Goal: Task Accomplishment & Management: Manage account settings

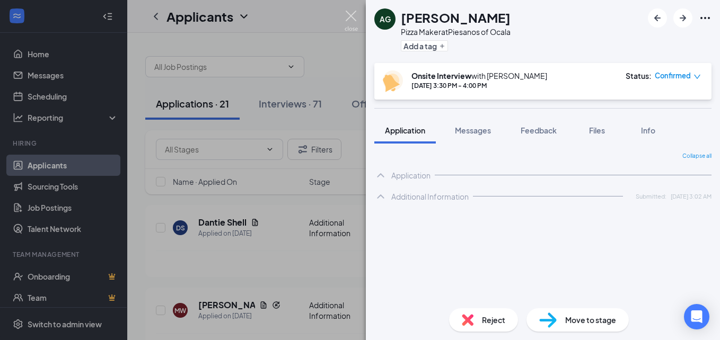
click at [351, 15] on img at bounding box center [351, 21] width 13 height 21
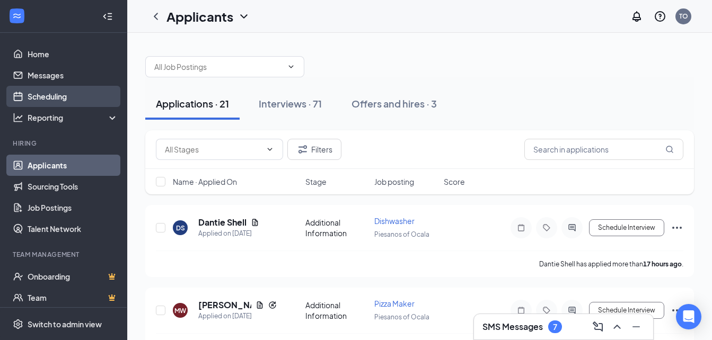
click at [46, 98] on link "Scheduling" at bounding box center [73, 96] width 91 height 21
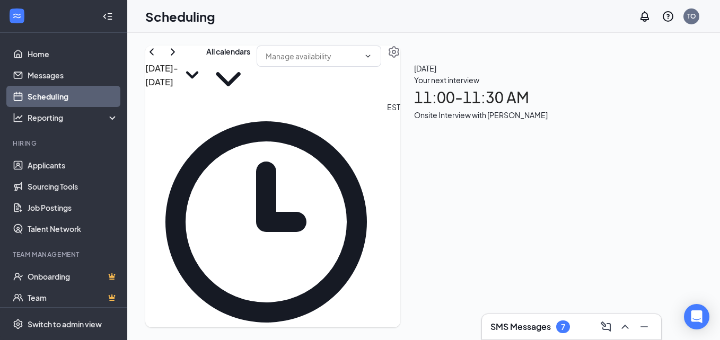
scroll to position [521, 0]
click at [548, 121] on div "Onsite Interview with [PERSON_NAME]" at bounding box center [481, 115] width 134 height 12
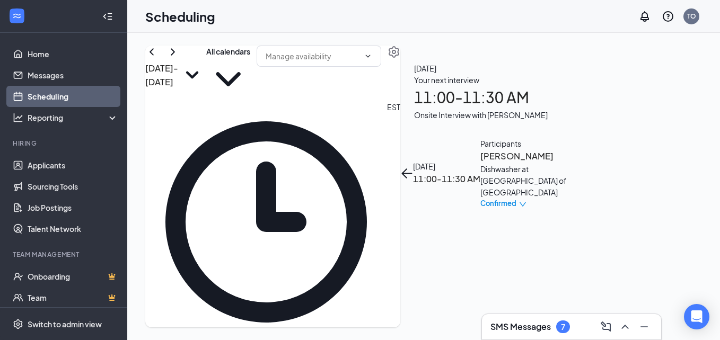
click at [563, 150] on h3 "[PERSON_NAME]" at bounding box center [535, 157] width 111 height 14
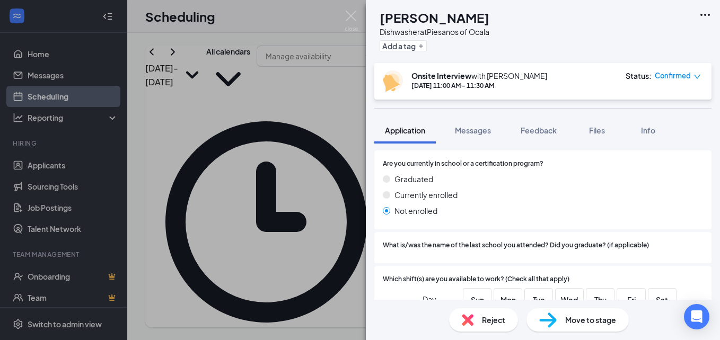
scroll to position [534, 0]
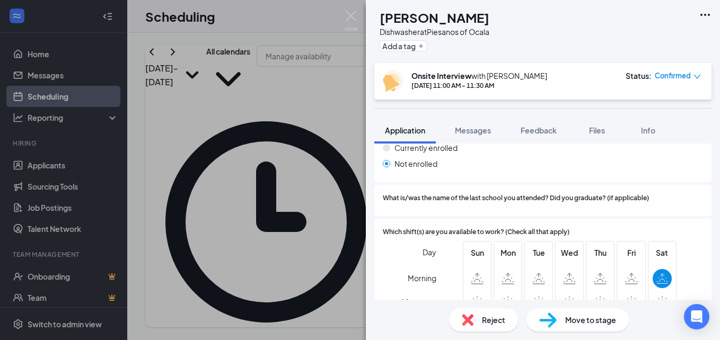
click at [694, 76] on icon "down" at bounding box center [697, 76] width 7 height 7
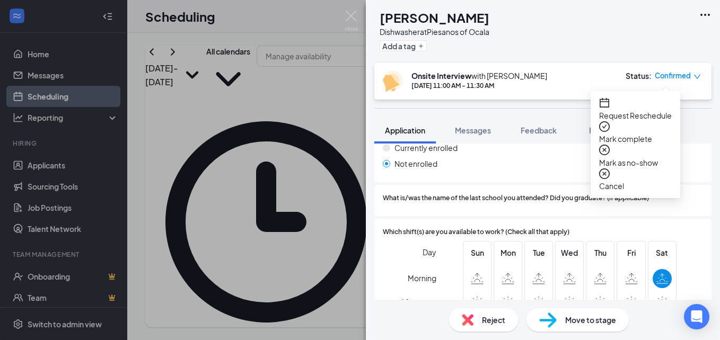
click at [625, 180] on span "Cancel" at bounding box center [635, 186] width 73 height 12
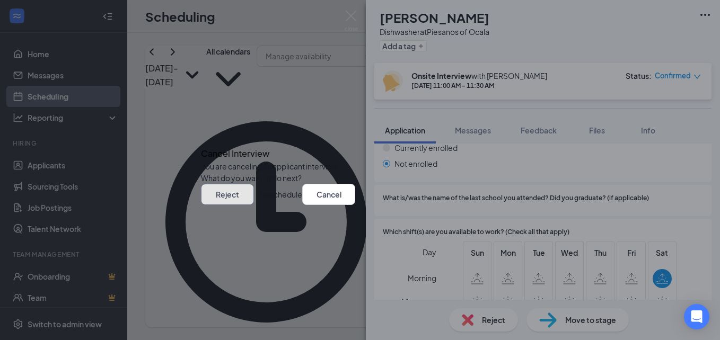
click at [254, 205] on button "Reject" at bounding box center [227, 194] width 53 height 21
